Goal: Task Accomplishment & Management: Complete application form

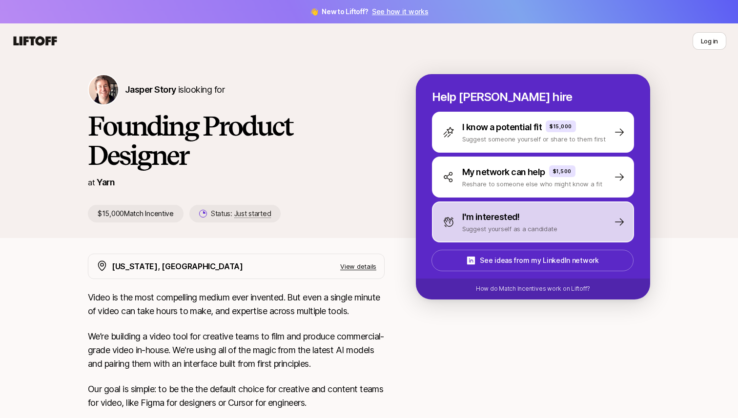
click at [484, 228] on p "Suggest yourself as a candidate" at bounding box center [509, 229] width 95 height 10
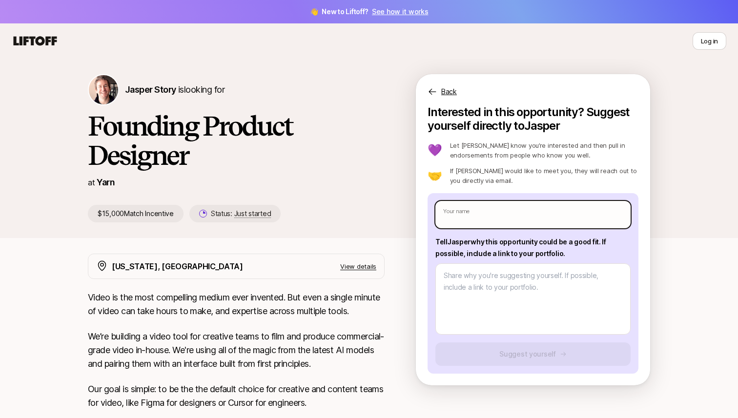
click at [485, 211] on input "text" at bounding box center [532, 214] width 195 height 27
type textarea "x"
type input "N"
type textarea "x"
type input "Na"
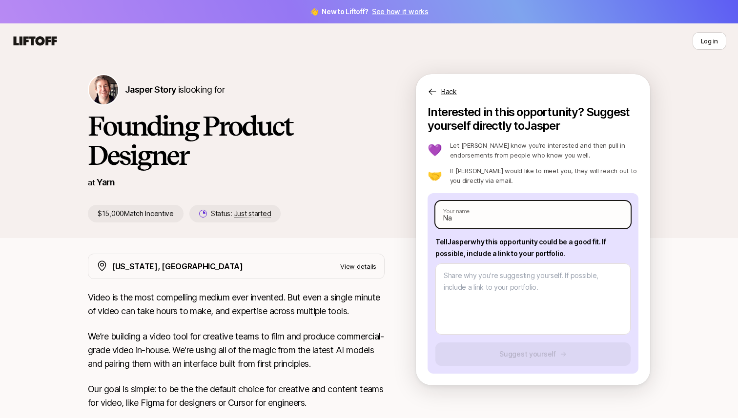
type textarea "x"
type input "Nai"
type textarea "x"
type input "Nais"
type textarea "x"
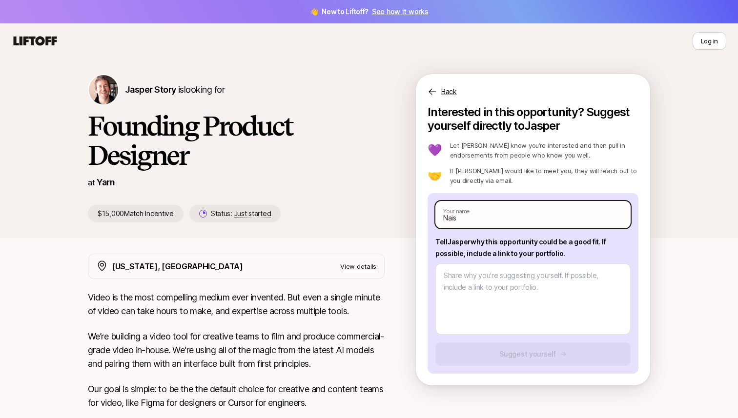
type input "Naisj"
type textarea "x"
type input "Naisja"
type textarea "x"
type input "Naisja"
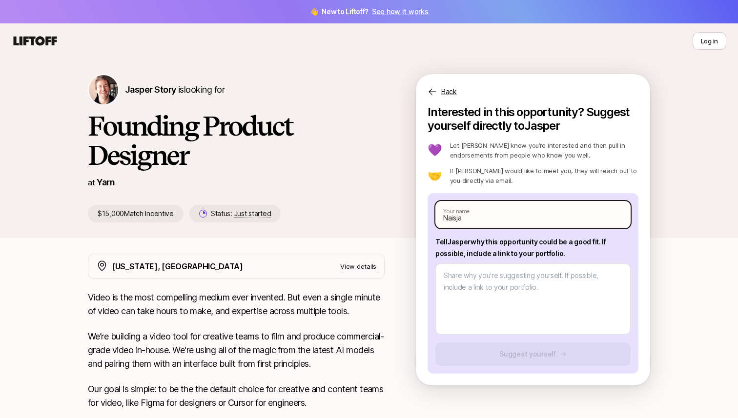
type textarea "x"
type input "Naisja"
type textarea "x"
type input "Naisj"
type textarea "x"
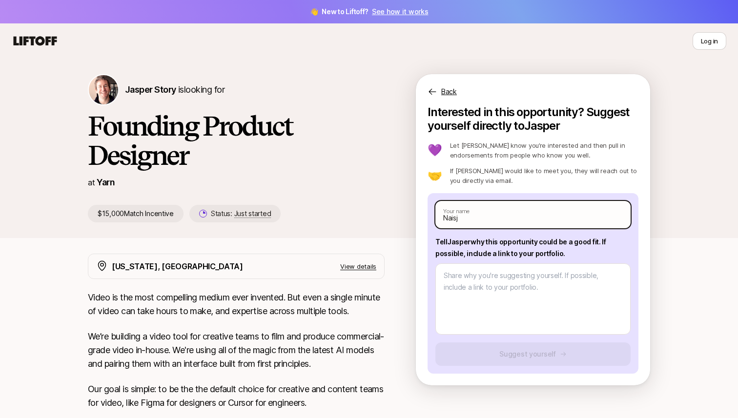
type input "Nais"
type textarea "x"
type input "Naish"
type textarea "x"
type input "[PERSON_NAME]"
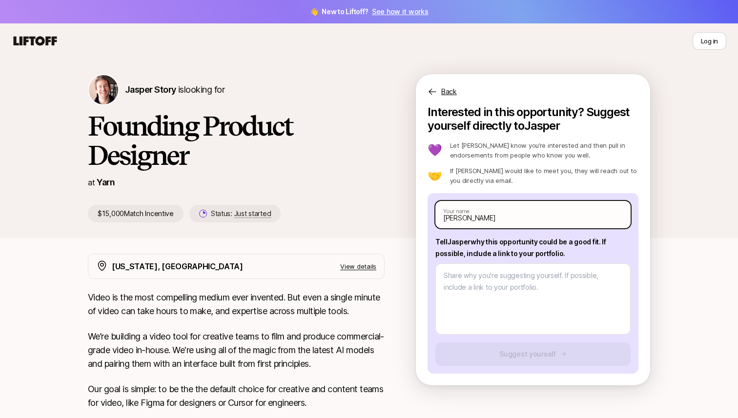
type textarea "x"
type input "[PERSON_NAME]"
type textarea "x"
type input "[PERSON_NAME] G"
type textarea "x"
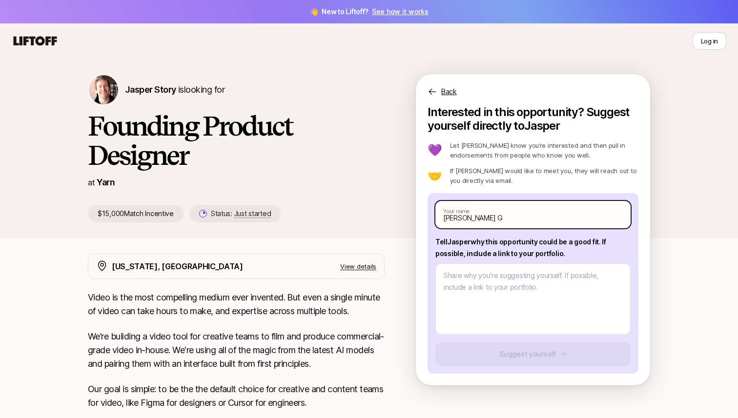
type input "[PERSON_NAME]"
type textarea "x"
type input "[PERSON_NAME]"
type textarea "x"
type input "[PERSON_NAME]"
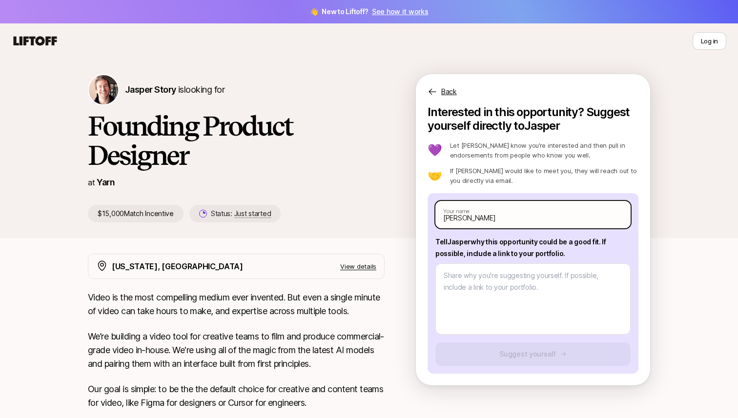
type textarea "x"
type input "[PERSON_NAME]"
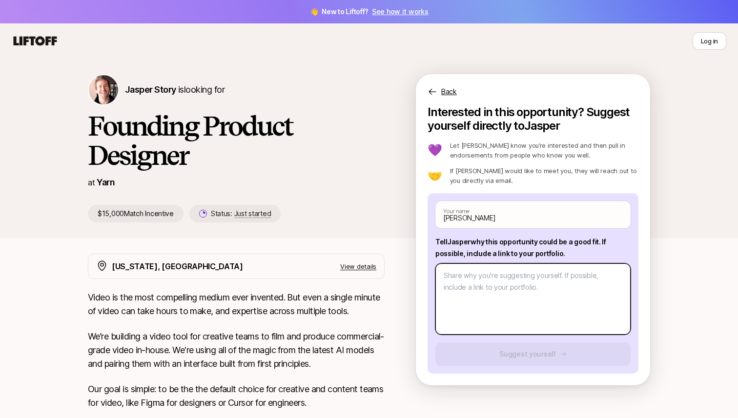
click at [471, 276] on textarea at bounding box center [532, 298] width 195 height 71
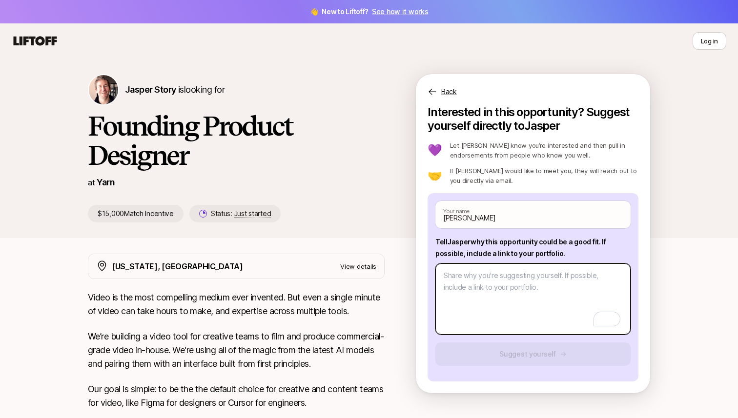
type textarea "x"
type textarea "I"
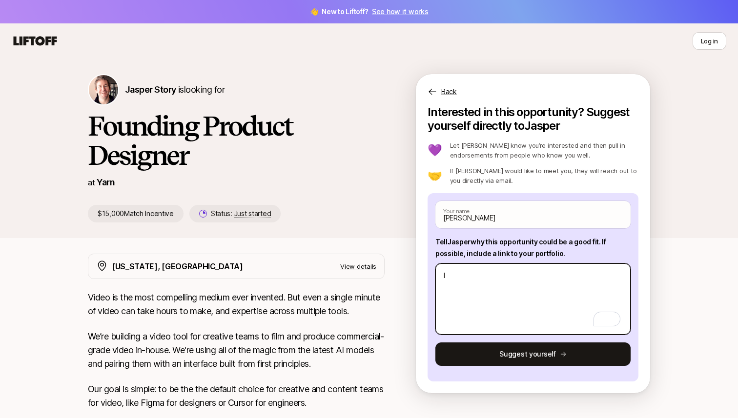
type textarea "x"
type textarea "I"
type textarea "x"
type textarea "I h"
type textarea "x"
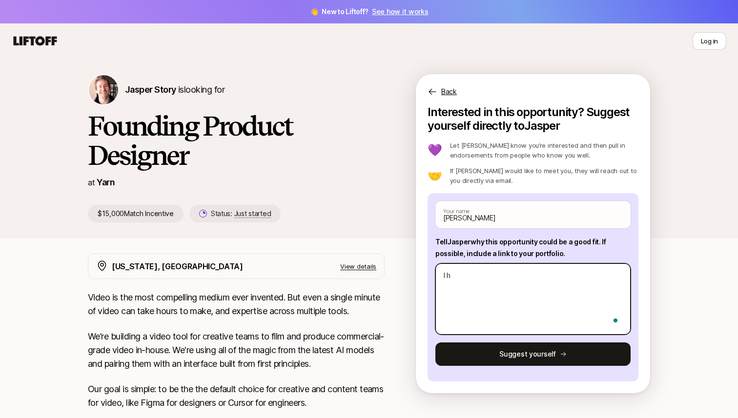
type textarea "I ha"
type textarea "x"
type textarea "I hav"
type textarea "x"
type textarea "I have"
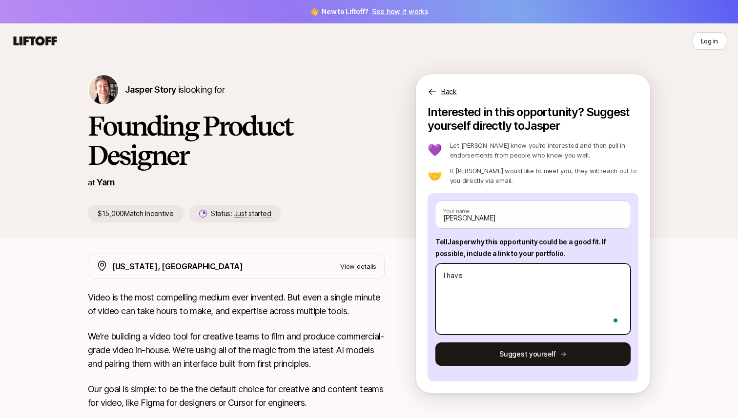
type textarea "x"
type textarea "I have"
type textarea "x"
type textarea "I have w"
type textarea "x"
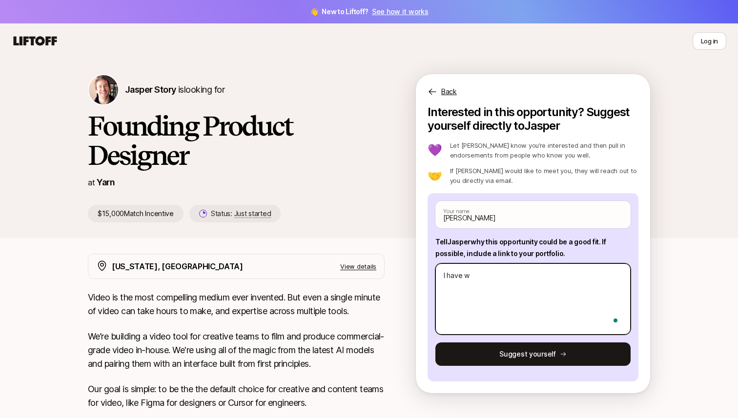
type textarea "I have wo"
type textarea "x"
type textarea "I have wor"
type textarea "x"
type textarea "I have work"
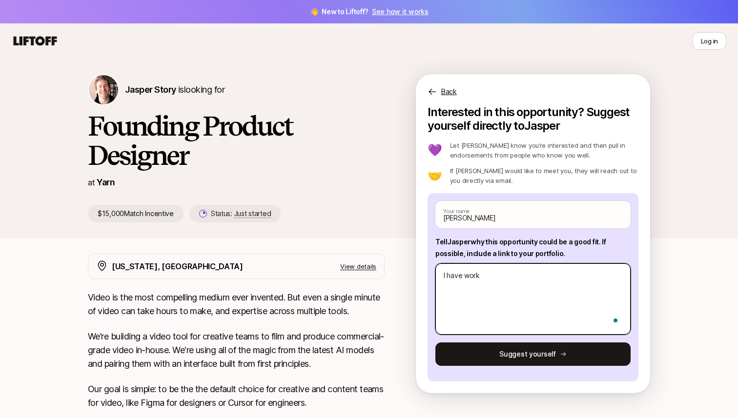
type textarea "x"
type textarea "I have worke"
type textarea "x"
type textarea "I have worked"
type textarea "x"
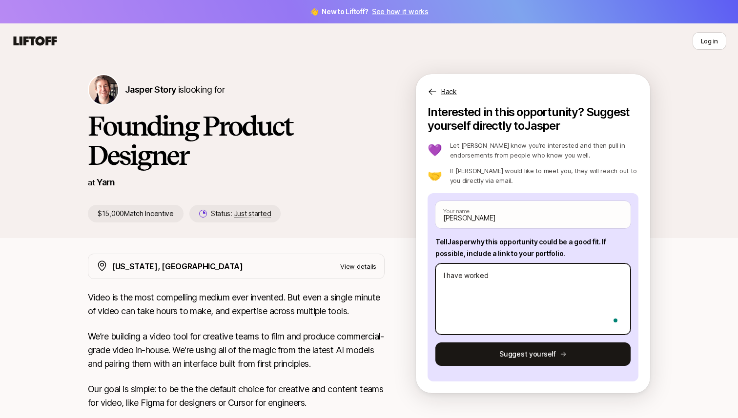
type textarea "I have worked"
type textarea "x"
type textarea "I have worked w"
type textarea "x"
type textarea "I have worked wi"
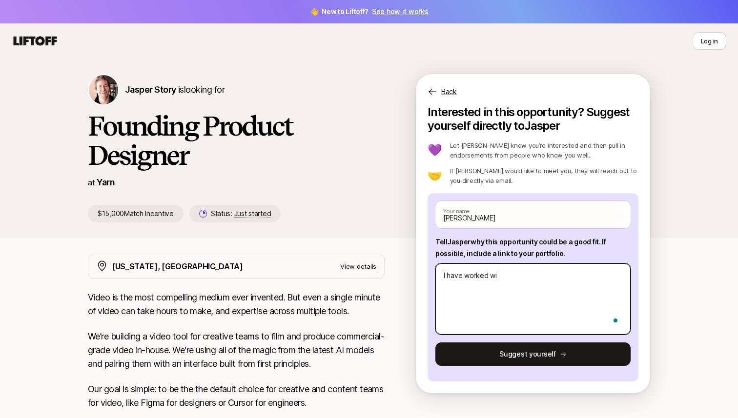
type textarea "x"
type textarea "I have worked wit"
type textarea "x"
type textarea "I have worked with"
type textarea "x"
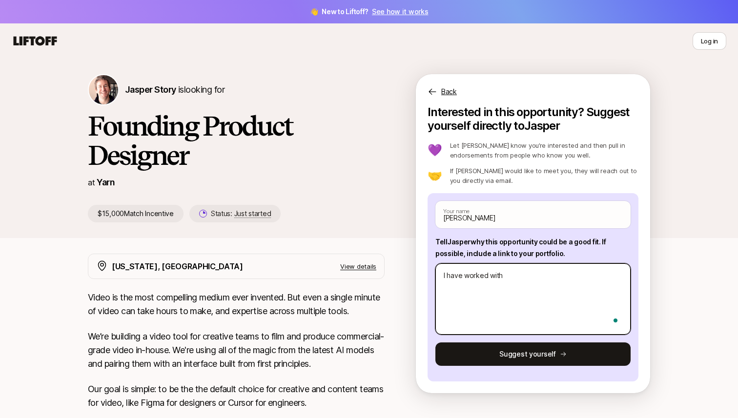
type textarea "I have worked with"
type textarea "x"
type textarea "I have worked with f"
type textarea "x"
type textarea "I have worked with fa"
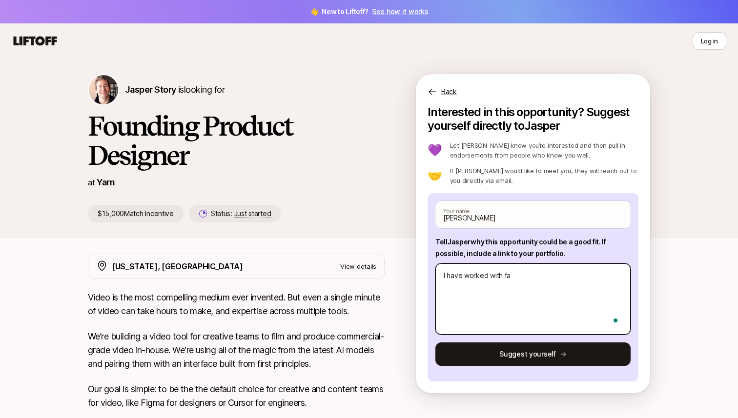
type textarea "x"
type textarea "I have worked with fas"
type textarea "x"
type textarea "I have worked with fast"
type textarea "x"
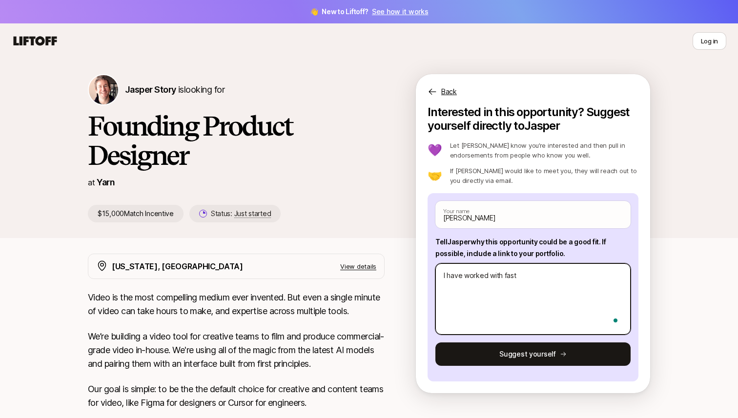
type textarea "I have worked with fast"
type textarea "x"
type textarea "I have worked with fast p"
type textarea "x"
type textarea "I have worked with fast pa"
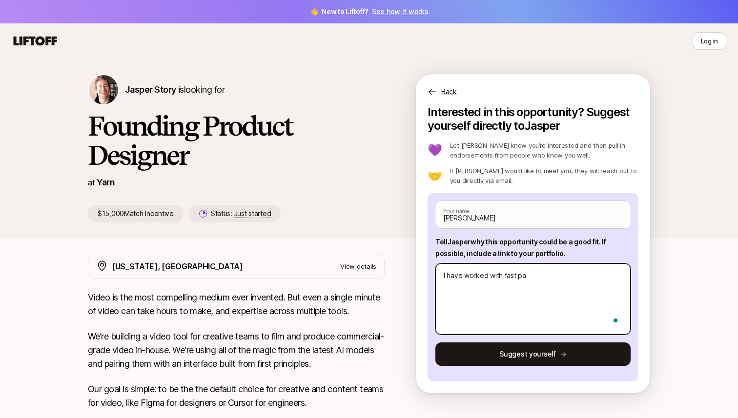
type textarea "x"
type textarea "I have worked with fast pac"
type textarea "x"
type textarea "I have worked with fast pace"
type textarea "x"
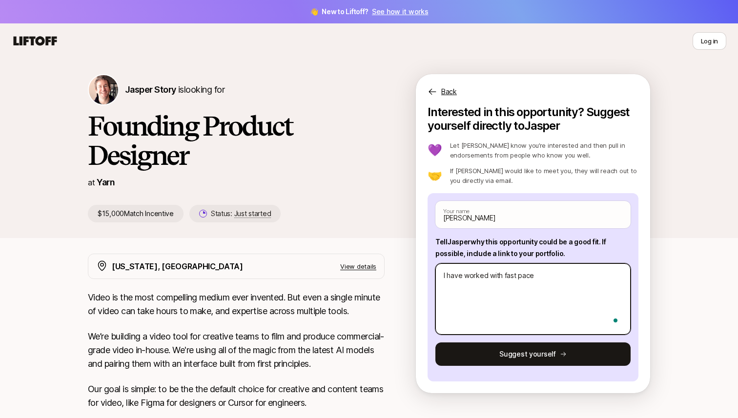
type textarea "I have worked with fast paced"
type textarea "x"
type textarea "I have worked with fast paced"
type textarea "x"
type textarea "I have worked with fast paced g"
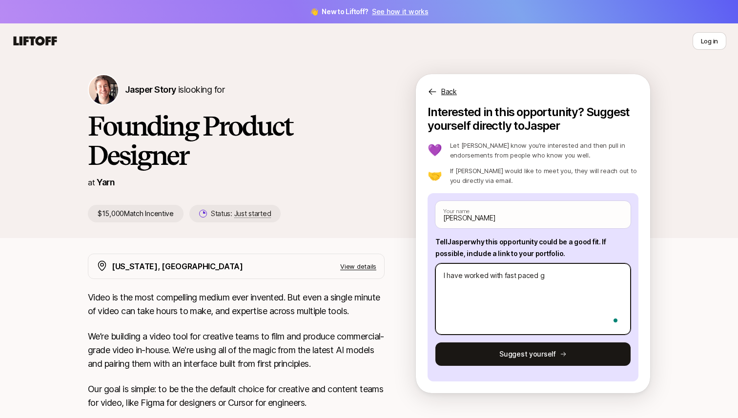
type textarea "x"
type textarea "I have worked with fast paced gr"
type textarea "x"
type textarea "I have worked with fast paced gro"
type textarea "x"
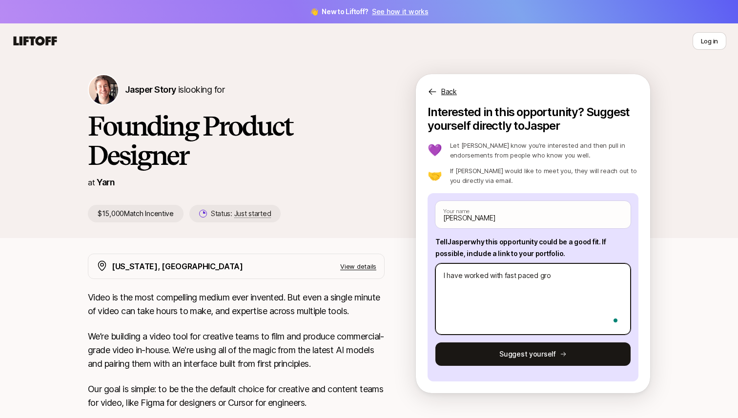
type textarea "I have worked with fast paced grow"
type textarea "x"
type textarea "I have worked with fast paced growi"
type textarea "x"
type textarea "I have worked with fast paced growin"
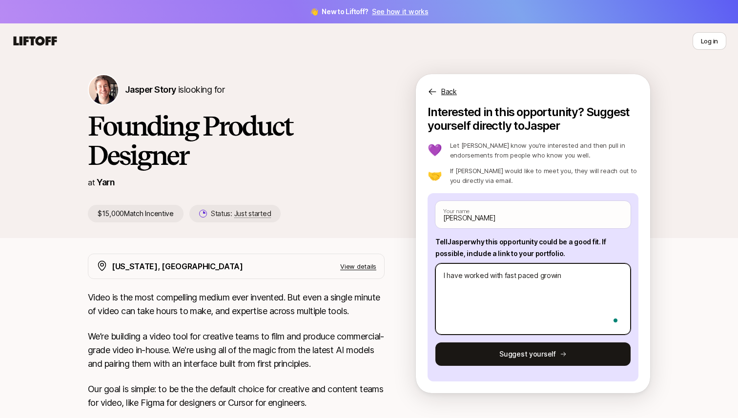
type textarea "x"
type textarea "I have worked with fast paced growing"
type textarea "x"
type textarea "I have worked with fast paced growing"
type textarea "x"
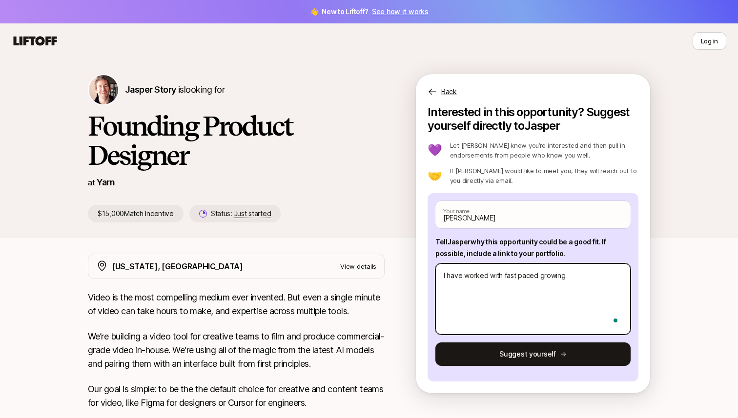
type textarea "I have worked with fast paced growing t"
type textarea "x"
type textarea "I have worked with fast paced growing"
type textarea "x"
type textarea "I have worked with fast paced growing s"
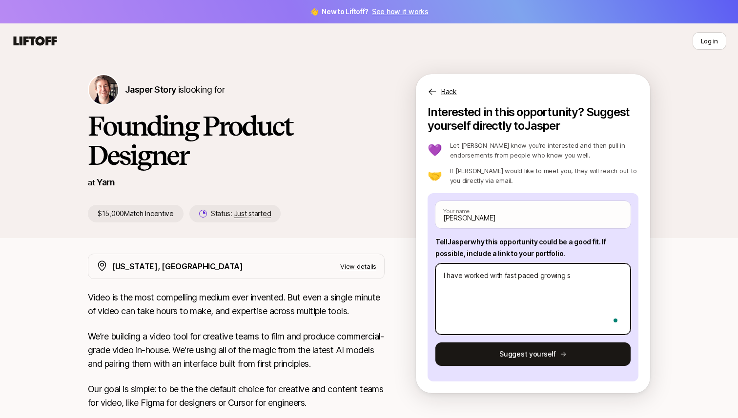
type textarea "x"
type textarea "I have worked with fast paced growing st"
type textarea "x"
type textarea "I have worked with fast paced growing sta"
type textarea "x"
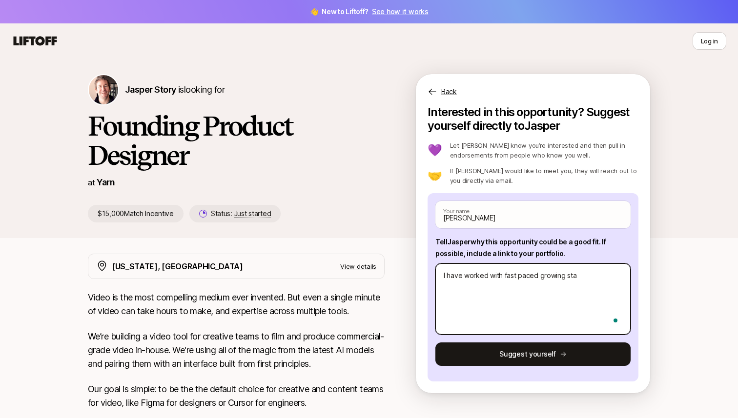
type textarea "I have worked with fast paced growing star"
type textarea "x"
type textarea "I have worked with fast paced growing start"
type textarea "x"
type textarea "I have worked with fast paced growing startu"
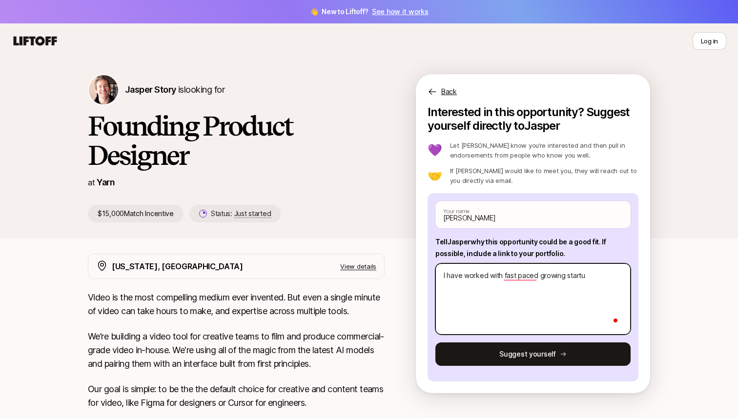
type textarea "x"
type textarea "I have worked with fast paced growing startup"
type textarea "x"
type textarea "I have worked with fast paced growing startups"
type textarea "x"
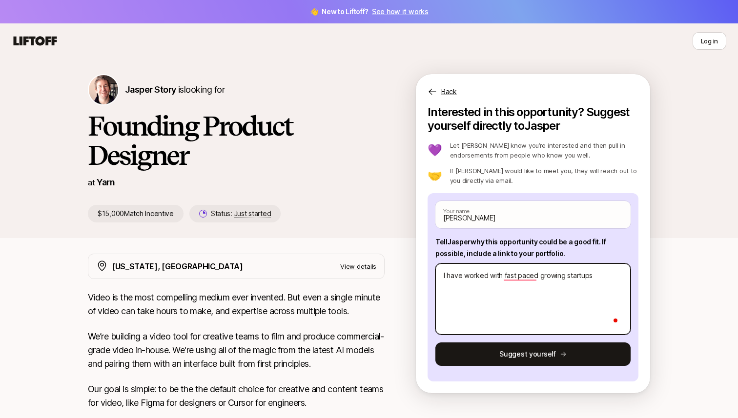
type textarea "I have worked with fast paced growing startups"
type textarea "x"
type textarea "I have worked with fast paced growing startups b"
type textarea "x"
type textarea "I have worked with fast paced growing startups be"
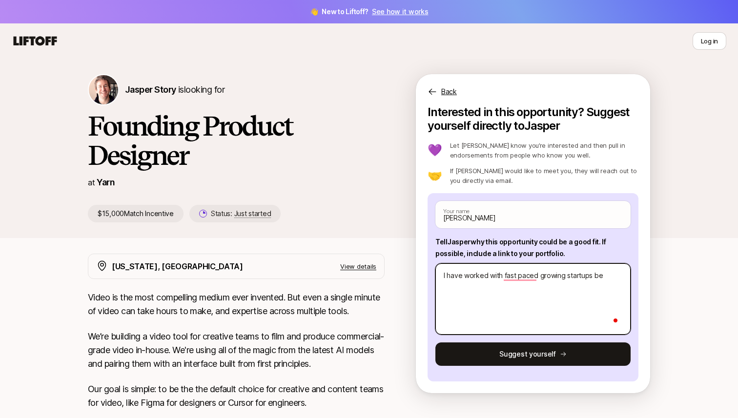
type textarea "x"
type textarea "I have worked with fast paced growing startups bef"
type textarea "x"
type textarea "I have worked with fast paced growing startups befo"
type textarea "x"
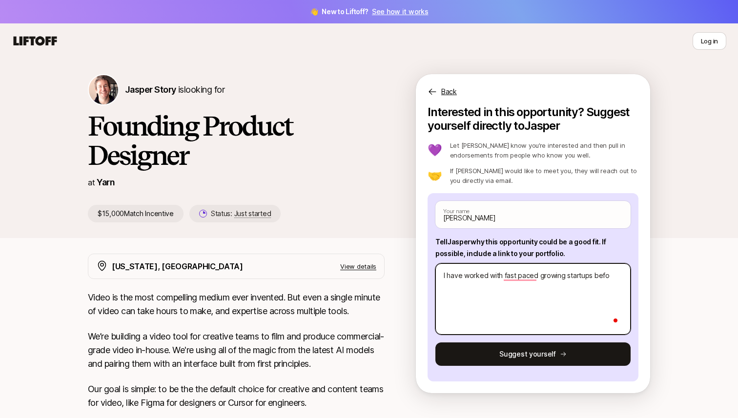
type textarea "I have worked with fast paced growing startups befor"
type textarea "x"
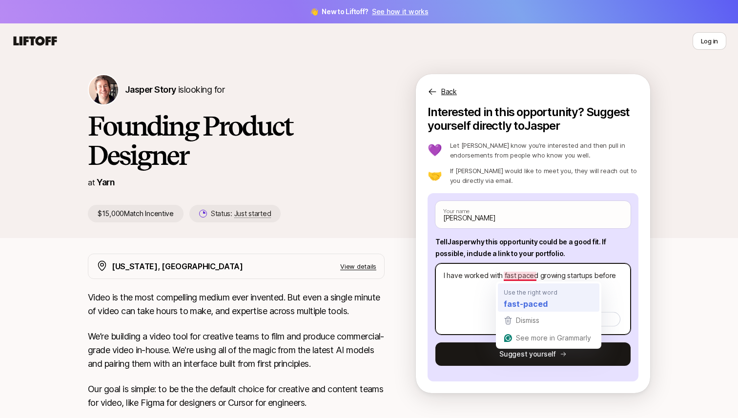
type textarea "I have worked with fast paced growing startups before"
type textarea "x"
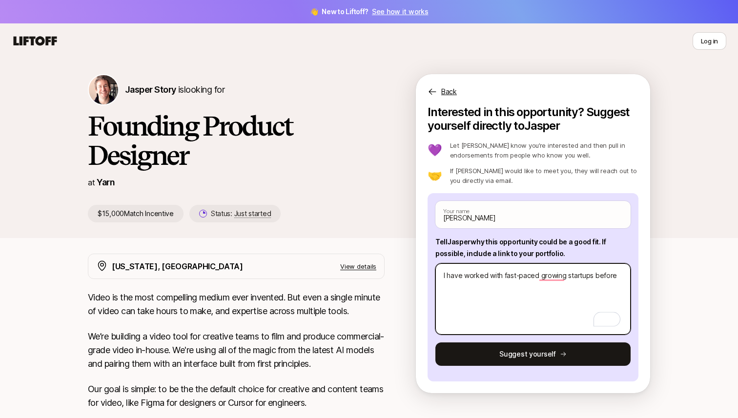
click at [620, 276] on textarea "I have worked with fast-paced growing startups before" at bounding box center [532, 298] width 195 height 71
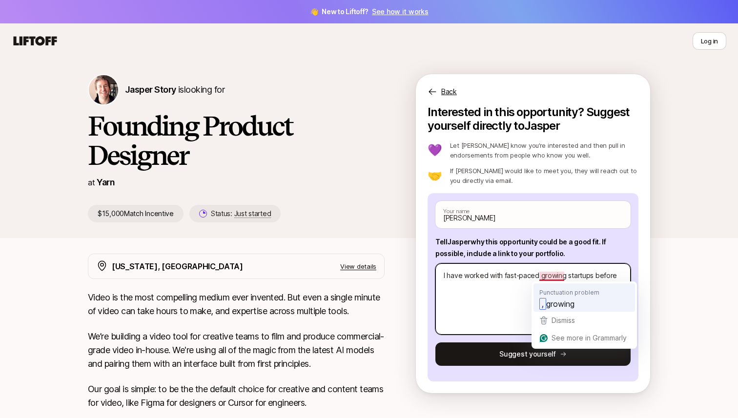
type textarea "I have worked with fast-paced growing startups before"
type textarea "x"
type textarea "I have worked with fast-paced, growing startups before"
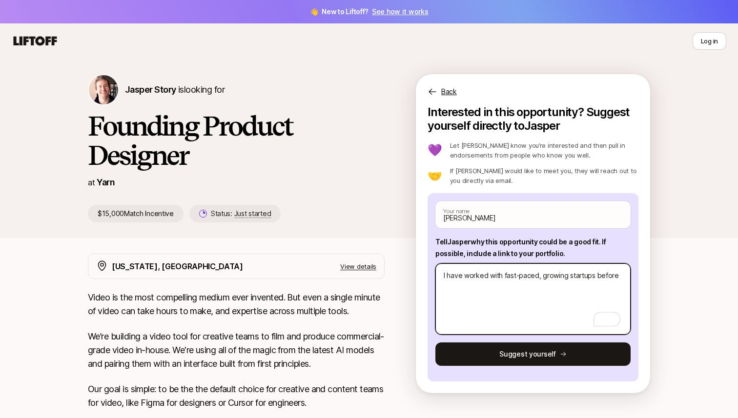
click at [620, 275] on textarea "I have worked with fast-paced, growing startups before" at bounding box center [532, 298] width 195 height 71
type textarea "x"
type textarea "I have worked with fast-paced, growing startups before,"
type textarea "x"
type textarea "I have worked with fast-paced, growing startups before,"
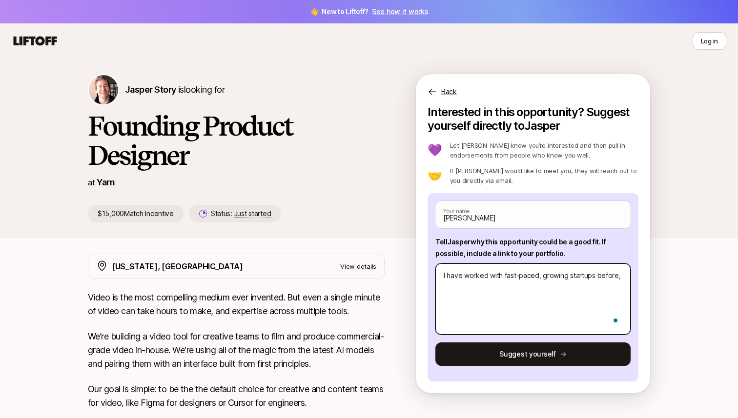
type textarea "x"
type textarea "I have worked with fast-paced, growing startups before, t"
type textarea "x"
type textarea "I have worked with fast-paced, growing startups before, th"
type textarea "x"
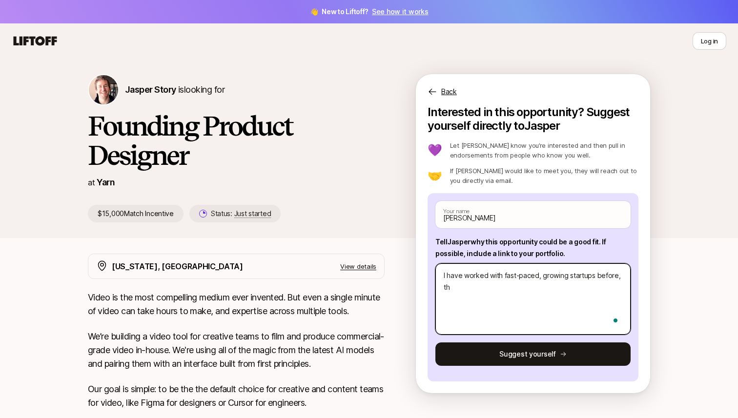
type textarea "I have worked with fast-paced, growing startups before, thi"
type textarea "x"
type textarea "I have worked with fast-paced, growing startups before, this"
type textarea "x"
type textarea "I have worked with fast-paced, growing startups before, this"
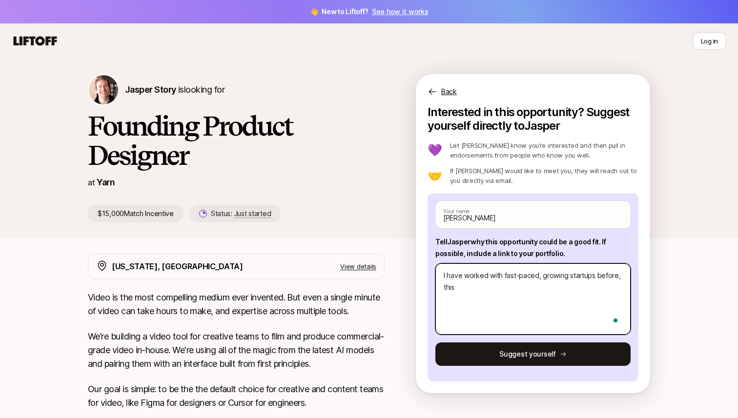
type textarea "x"
type textarea "I have worked with fast-paced, growing startups before, this i"
type textarea "x"
type textarea "I have worked with fast-paced, growing startups before, this"
type textarea "x"
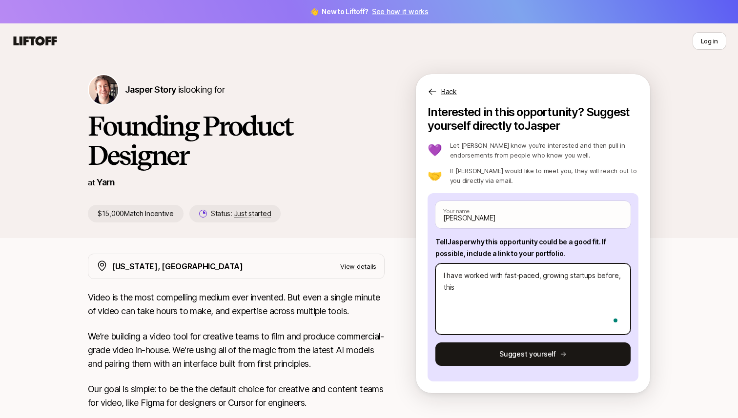
type textarea "I have worked with fast-paced, growing startups before, this"
type textarea "x"
type textarea "I have worked with fast-paced, growing startups before, thi"
type textarea "x"
type textarea "I have worked with fast-paced, growing startups before, th"
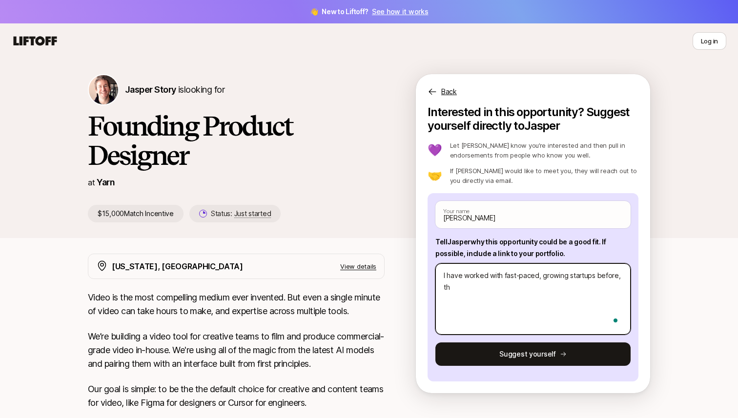
type textarea "x"
type textarea "I have worked with fast-paced, growing startups before, thu"
type textarea "x"
type textarea "I have worked with fast-paced, growing startups before, thus"
type textarea "x"
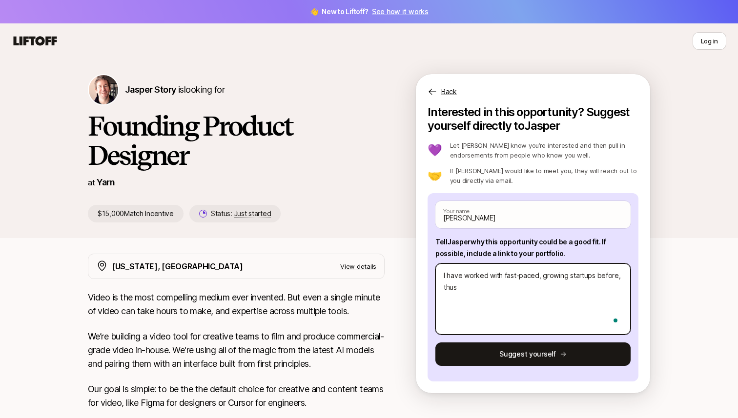
type textarea "I have worked with fast-paced, growing startups before, thus"
type textarea "x"
type textarea "I have worked with fast-paced, growing startups before, thus h"
type textarea "x"
type textarea "I have worked with fast-paced, growing startups before, thus ho"
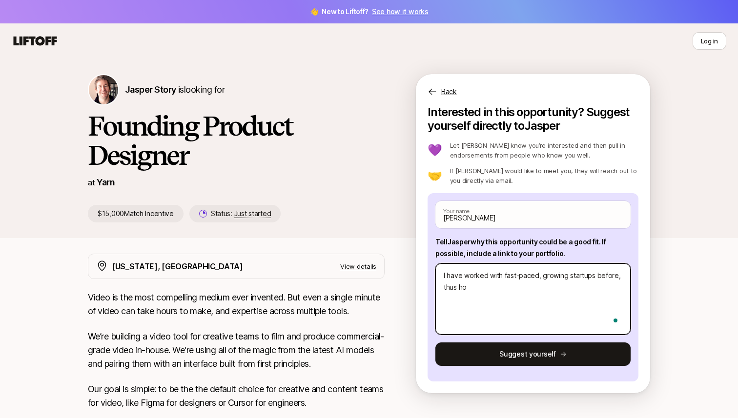
type textarea "x"
type textarea "I have worked with fast-paced, growing startups before, thus how"
type textarea "x"
type textarea "I have worked with fast-paced, growing startups before, thus how"
type textarea "x"
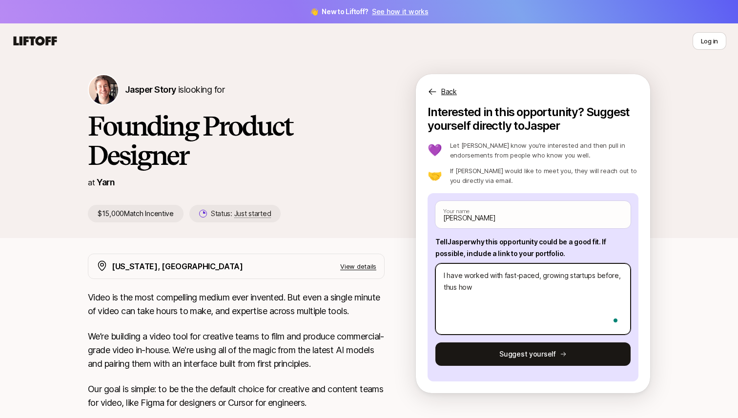
type textarea "I have worked with fast-paced, growing startups before, thus how"
type textarea "x"
type textarea "I have worked with fast-paced, growing startups before, thus ho"
type textarea "x"
type textarea "I have worked with fast-paced, growing startups before, thus h"
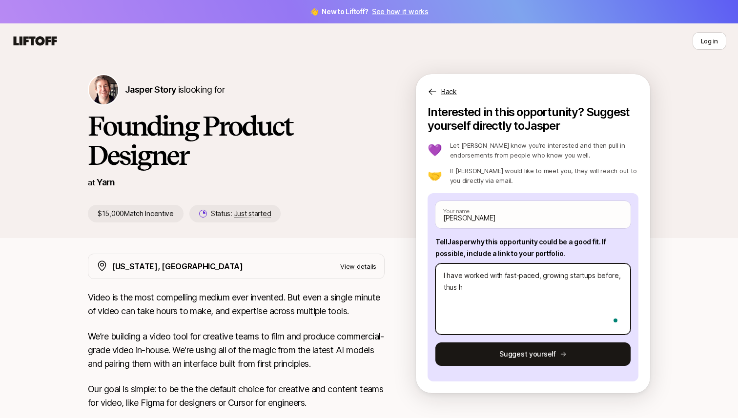
type textarea "x"
type textarea "I have worked with fast-paced, growing startups before, thus"
type textarea "x"
type textarea "I have worked with fast-paced, growing startups before, thus I"
type textarea "x"
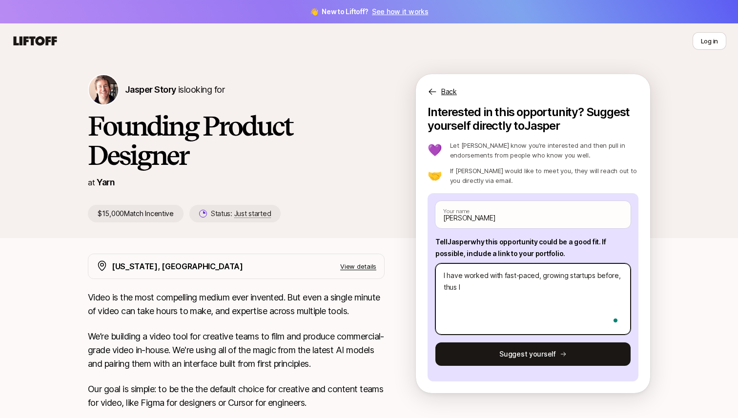
type textarea "I have worked with fast-paced, growing startups before, thus I"
click at [500, 298] on textarea "I have worked with fast-paced, growing startups before, thus I am well aware an…" at bounding box center [532, 298] width 195 height 71
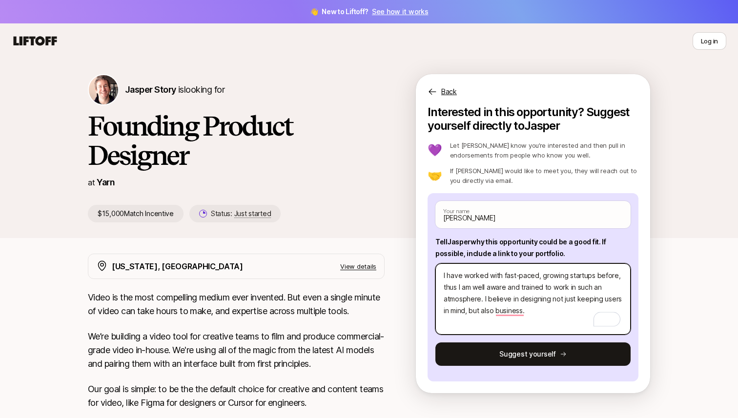
click at [476, 333] on textarea "I have worked with fast-paced, growing startups before, thus I am well aware an…" at bounding box center [532, 298] width 195 height 71
click at [536, 309] on textarea "I have worked with fast-paced, growing startups before, thus I am well aware an…" at bounding box center [532, 298] width 195 height 71
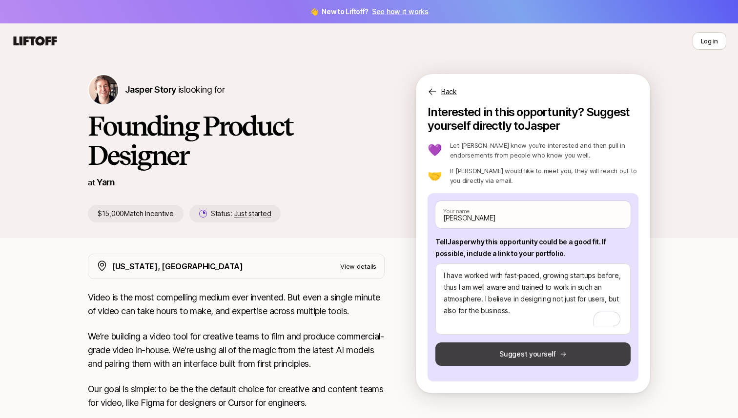
click at [522, 356] on button "Suggest yourself" at bounding box center [532, 353] width 195 height 23
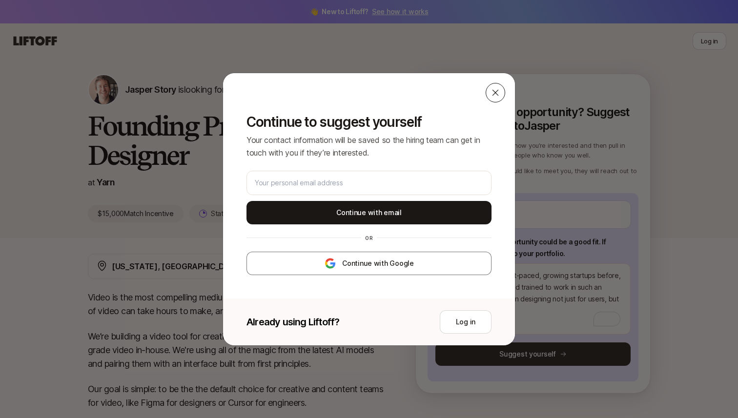
click at [494, 90] on icon at bounding box center [495, 93] width 10 height 10
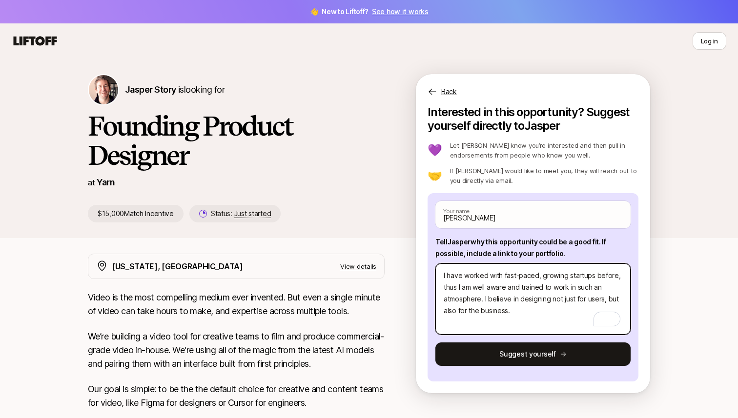
click at [452, 323] on textarea "I have worked with fast-paced, growing startups before, thus I am well aware an…" at bounding box center [532, 298] width 195 height 71
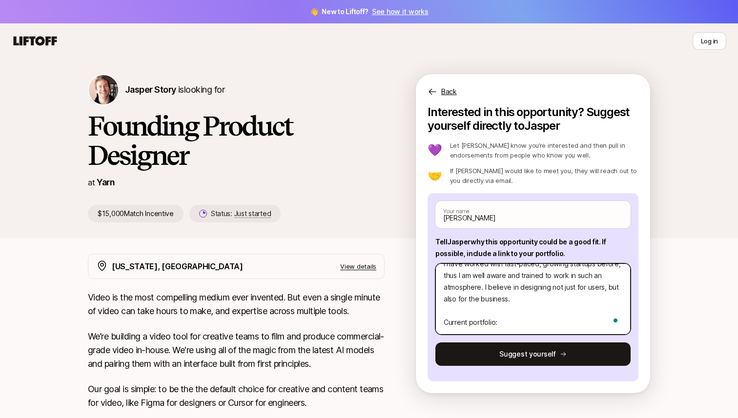
scroll to position [23, 0]
click at [513, 312] on textarea "I have worked with fast-paced, growing startups before, thus I am well aware an…" at bounding box center [532, 298] width 195 height 71
paste textarea "[URL][DOMAIN_NAME][PERSON_NAME]"
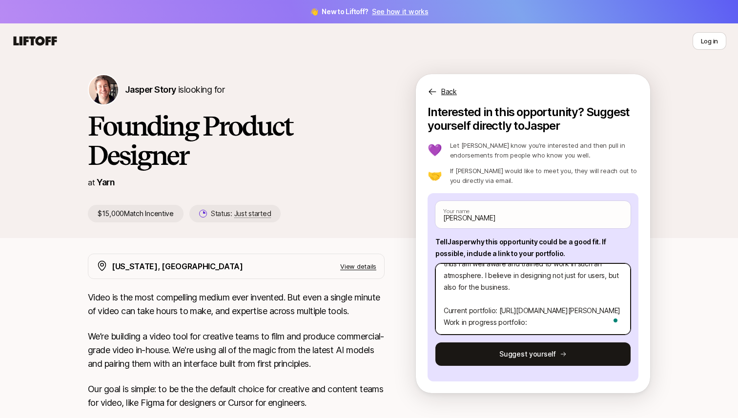
scroll to position [47, 0]
click at [546, 320] on textarea "I have worked with fast-paced, growing startups before, thus I am well aware an…" at bounding box center [532, 298] width 195 height 71
paste textarea "[URL][PERSON_NAME][DOMAIN_NAME]"
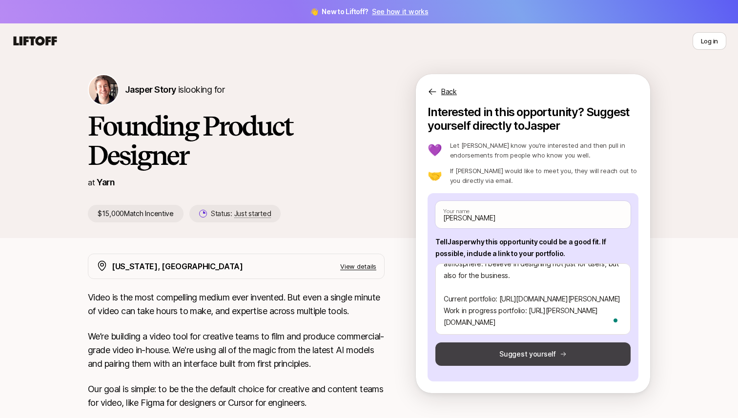
click at [533, 358] on button "Suggest yourself" at bounding box center [532, 353] width 195 height 23
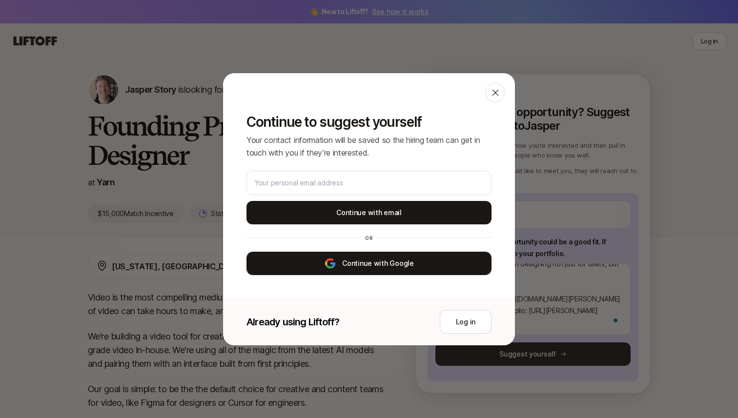
click at [330, 262] on img at bounding box center [330, 264] width 12 height 12
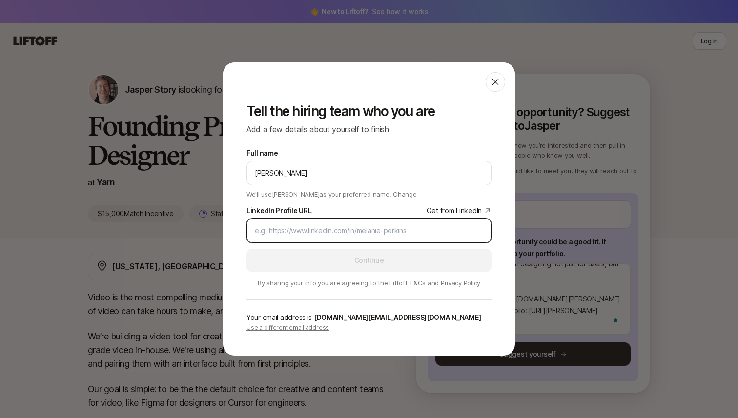
click at [292, 230] on input "LinkedIn Profile URL Get from LinkedIn" at bounding box center [369, 231] width 228 height 12
paste input "[DOMAIN_NAME][URL]"
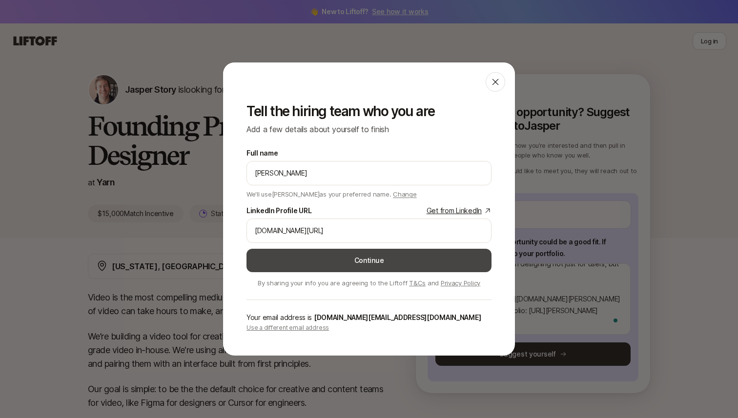
click at [341, 261] on button "Continue" at bounding box center [368, 260] width 245 height 23
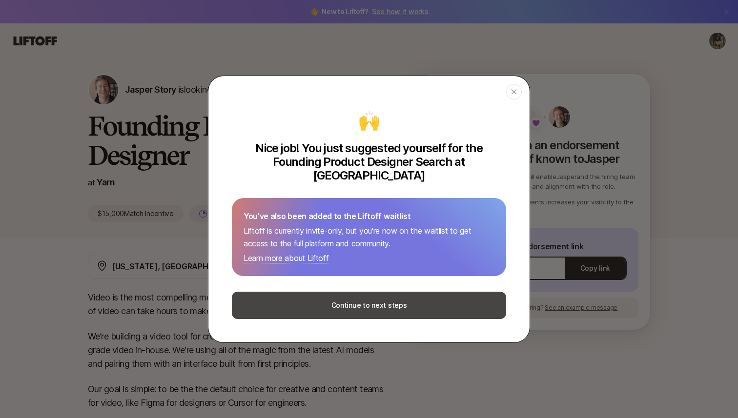
click at [352, 300] on button "Continue to next steps" at bounding box center [369, 305] width 274 height 27
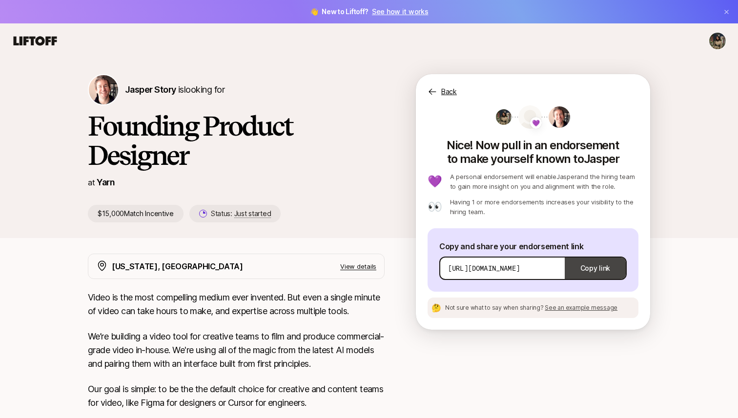
click at [577, 271] on button "Copy link" at bounding box center [594, 268] width 61 height 27
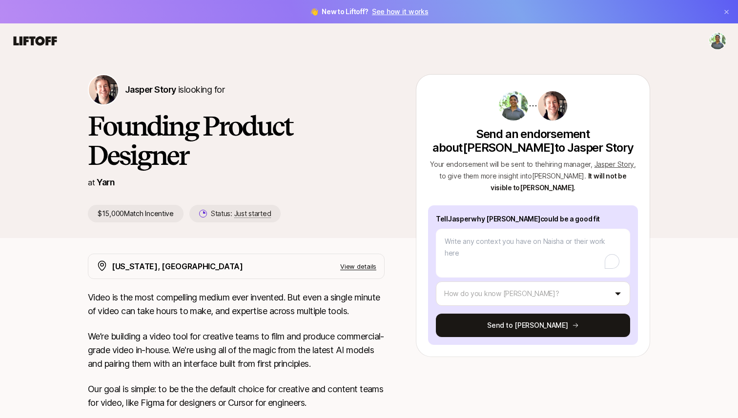
type textarea "x"
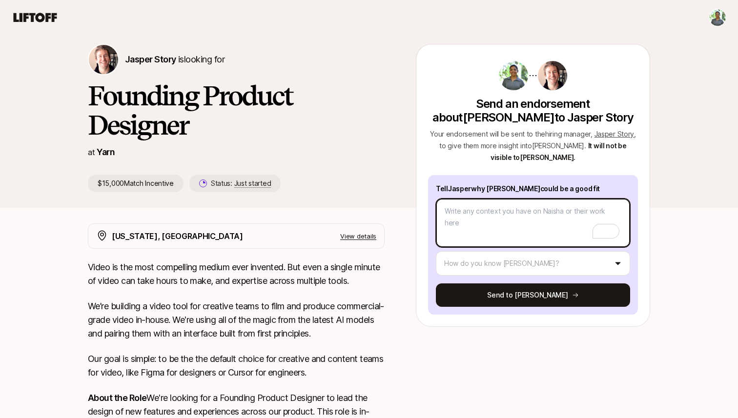
scroll to position [28, 0]
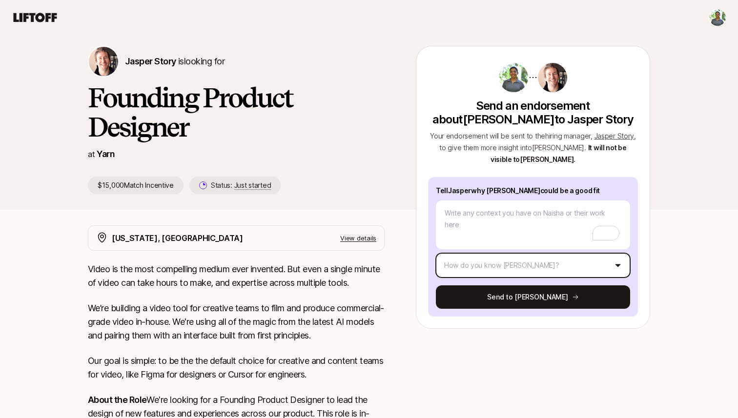
click at [479, 269] on html "👋 New to Liftoff? See how it works Jasper Story is looking for Founding Product…" at bounding box center [369, 181] width 738 height 418
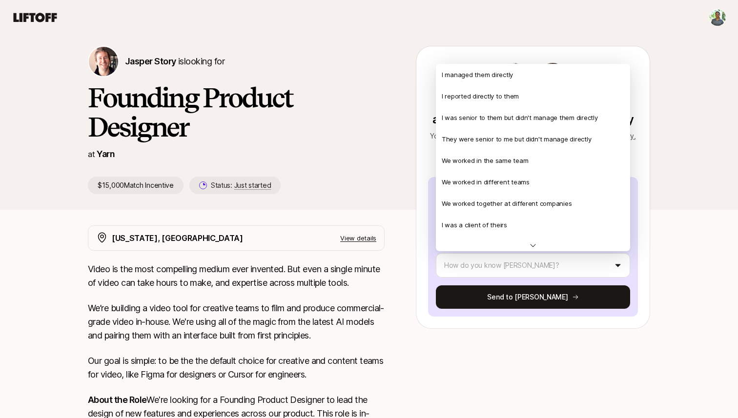
click at [391, 115] on html "👋 New to Liftoff? See how it works Jasper Story is looking for Founding Product…" at bounding box center [369, 181] width 738 height 418
